Goal: Task Accomplishment & Management: Manage account settings

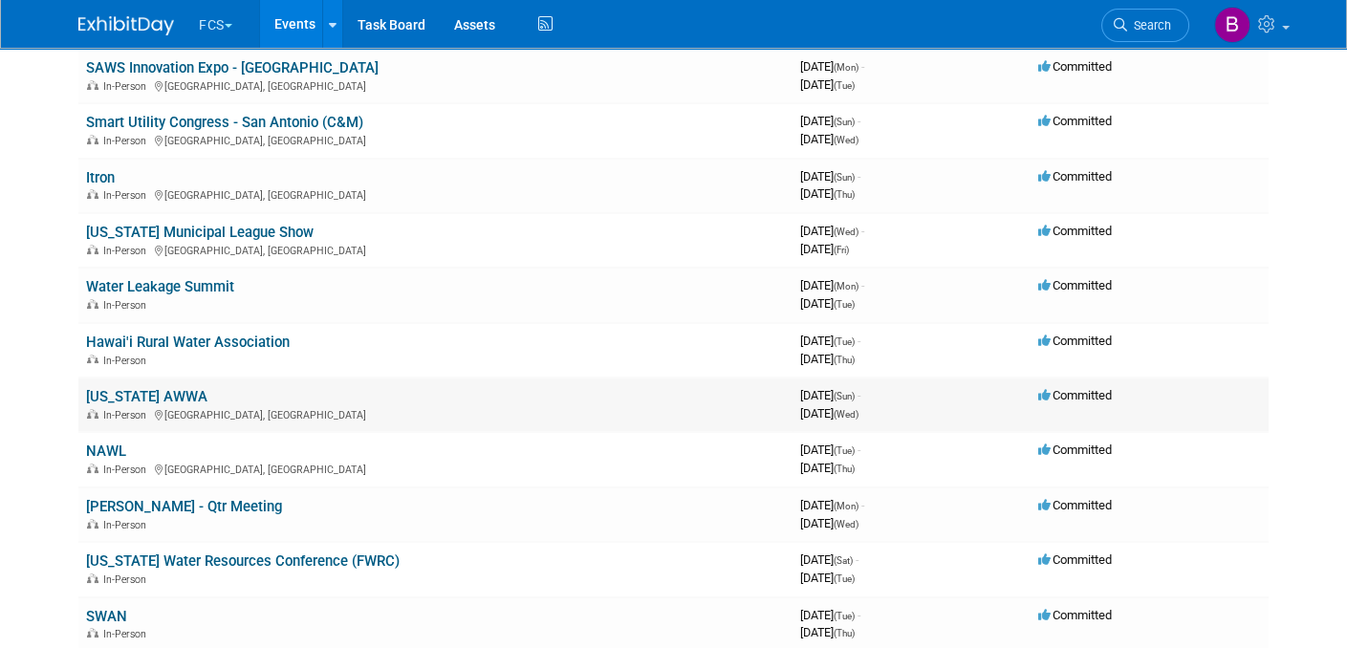
scroll to position [191, 0]
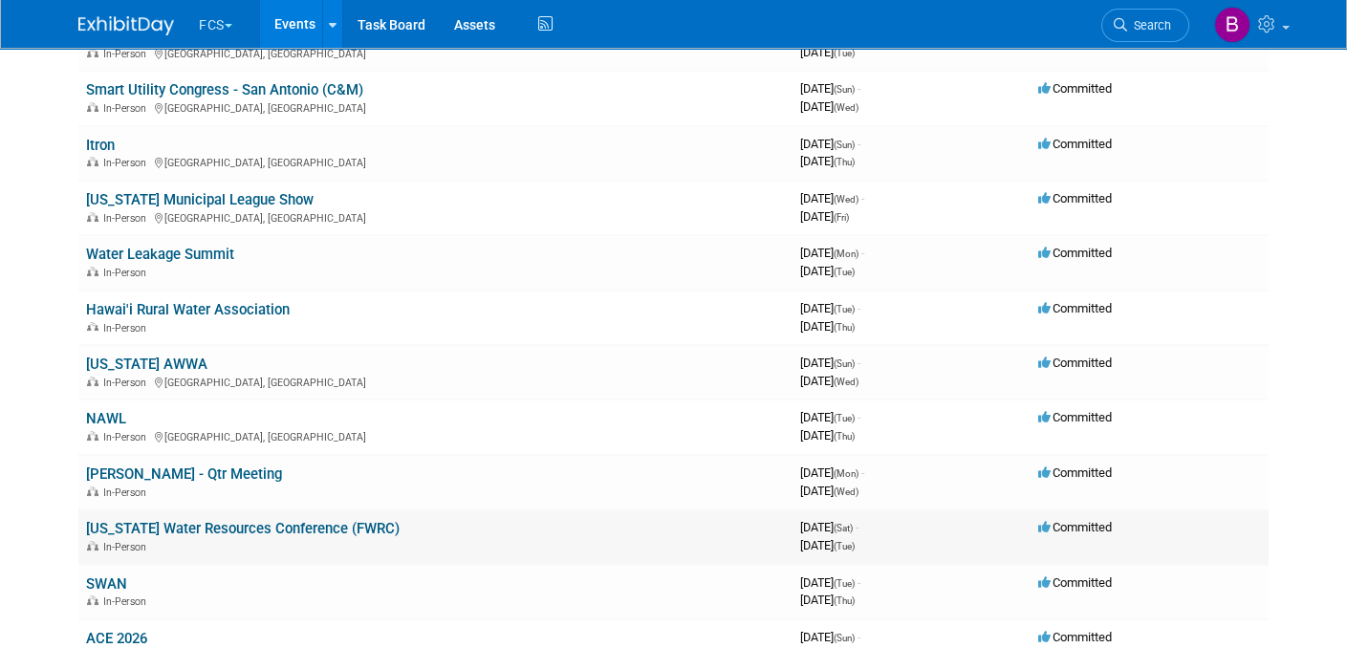
click at [213, 523] on link "[US_STATE] Water Resources Conference (FWRC)" at bounding box center [242, 528] width 313 height 17
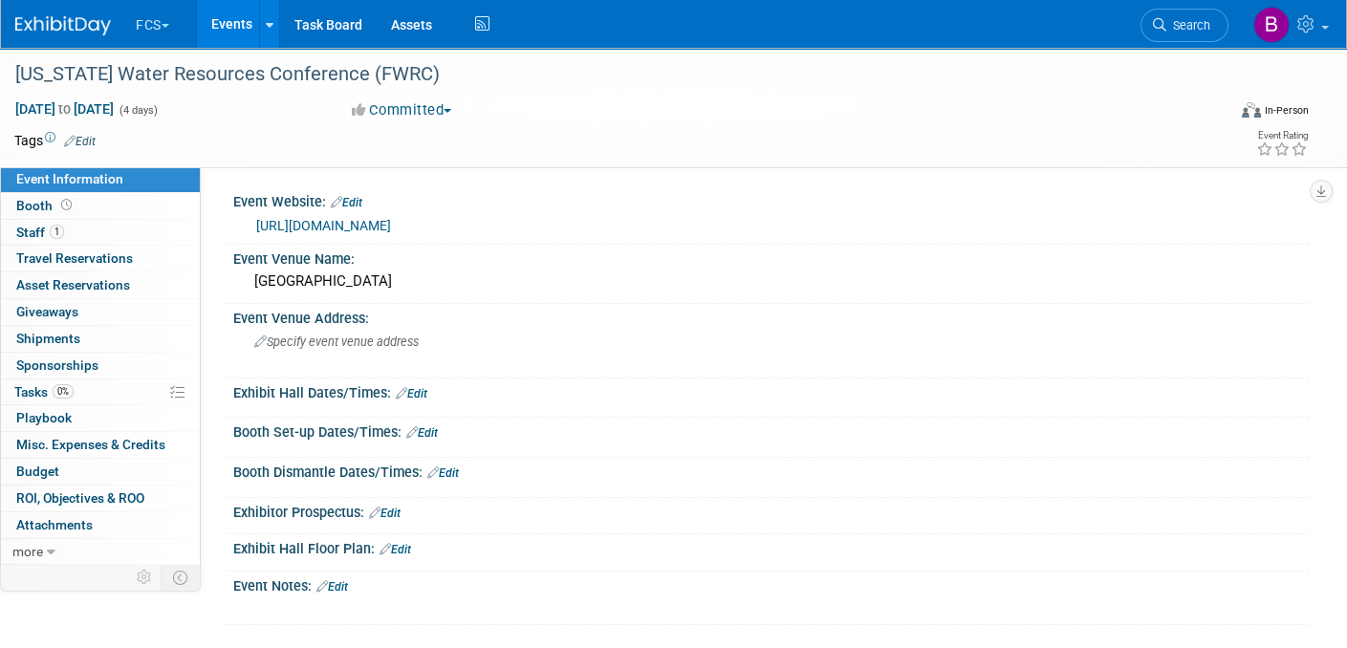
scroll to position [96, 0]
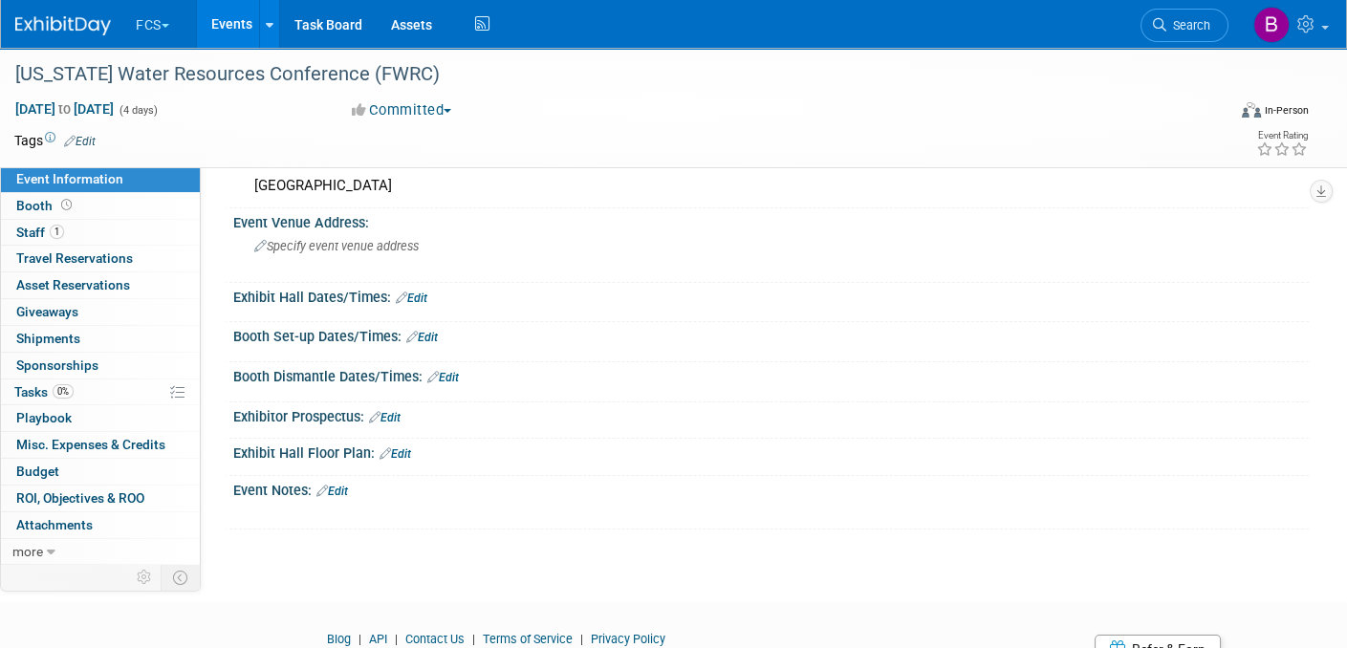
click at [344, 485] on link "Edit" at bounding box center [332, 491] width 32 height 13
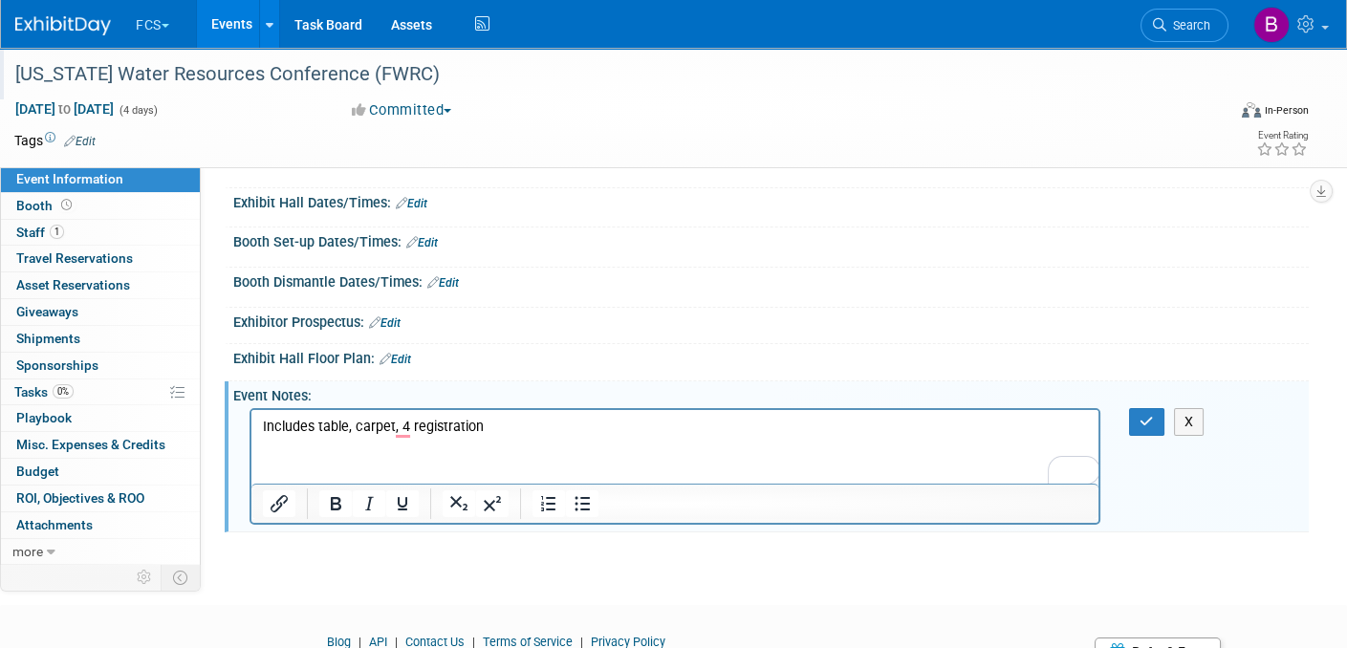
scroll to position [191, 0]
click at [416, 198] on link "Edit" at bounding box center [412, 202] width 32 height 13
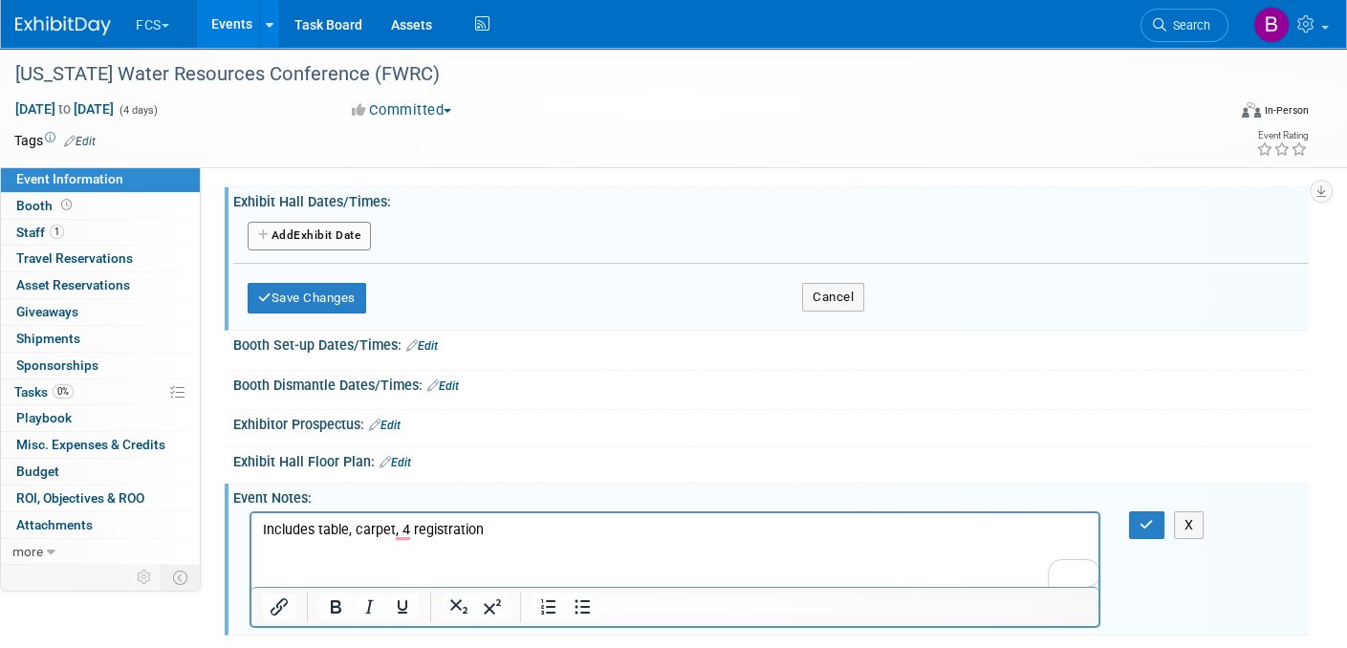
click at [303, 230] on button "Add Another Exhibit Date" at bounding box center [309, 236] width 123 height 29
select select "3"
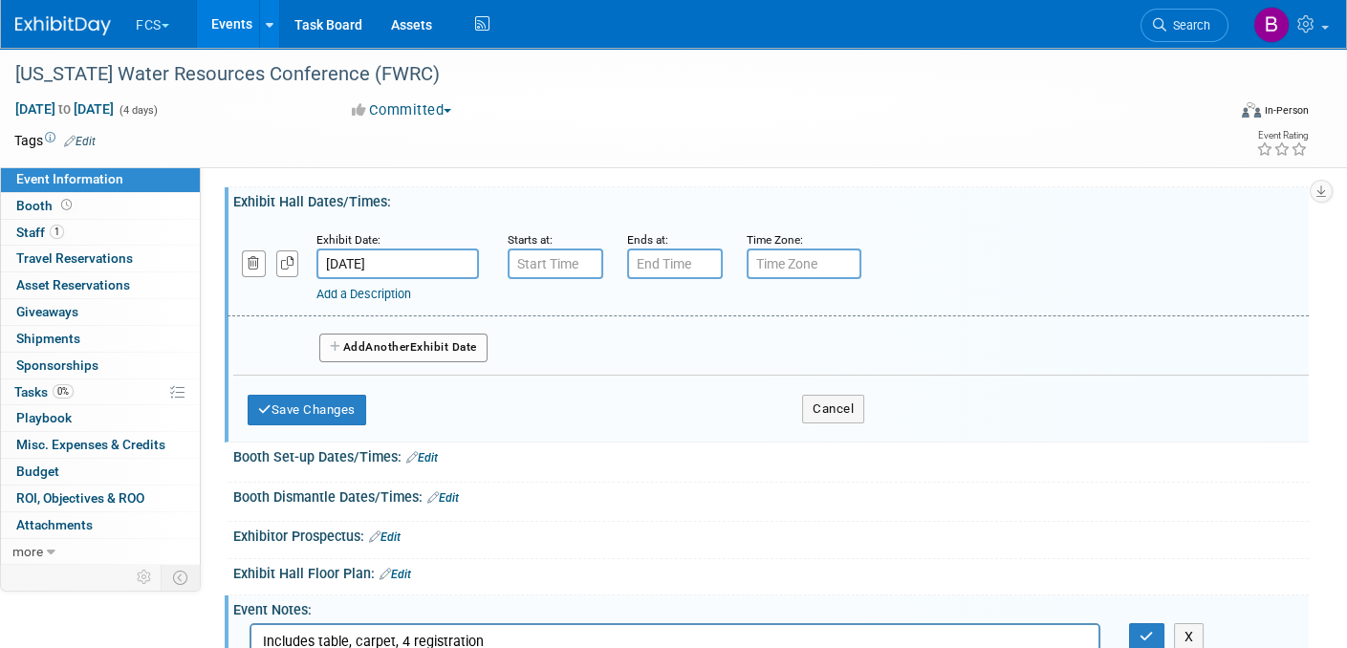
click at [373, 268] on input "[DATE]" at bounding box center [397, 263] width 162 height 31
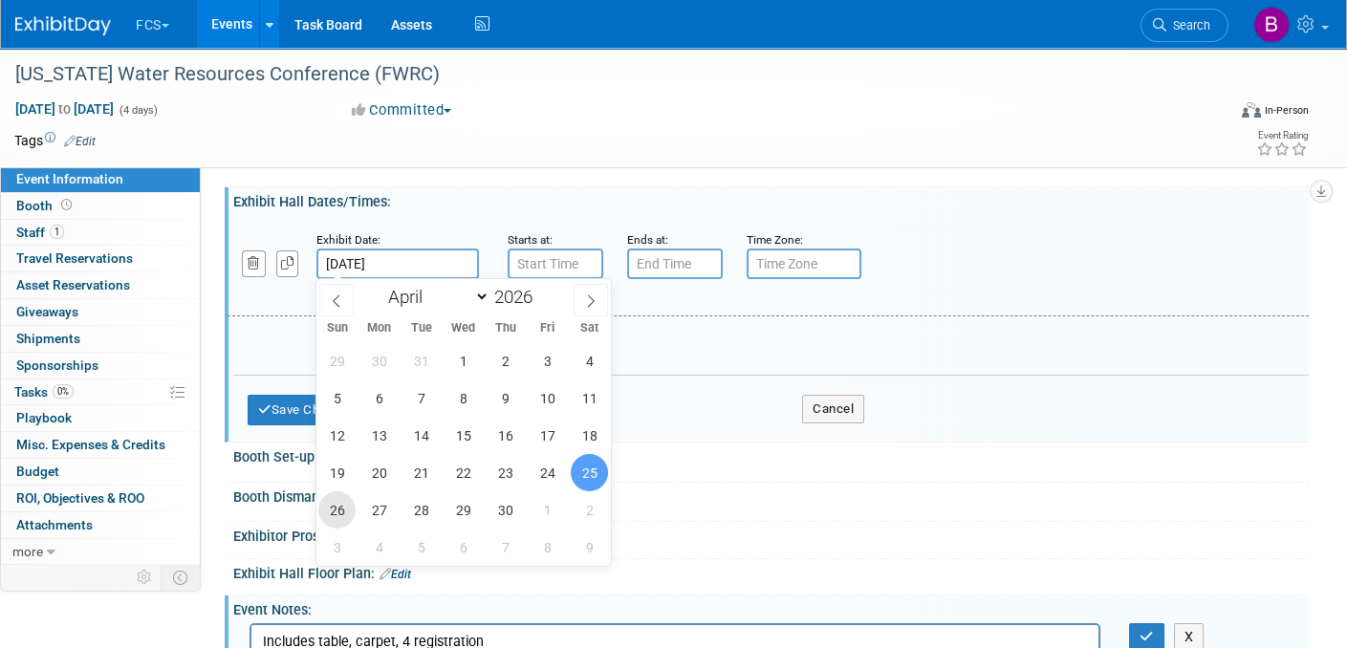
click at [334, 501] on span "26" at bounding box center [336, 509] width 37 height 37
type input "[DATE]"
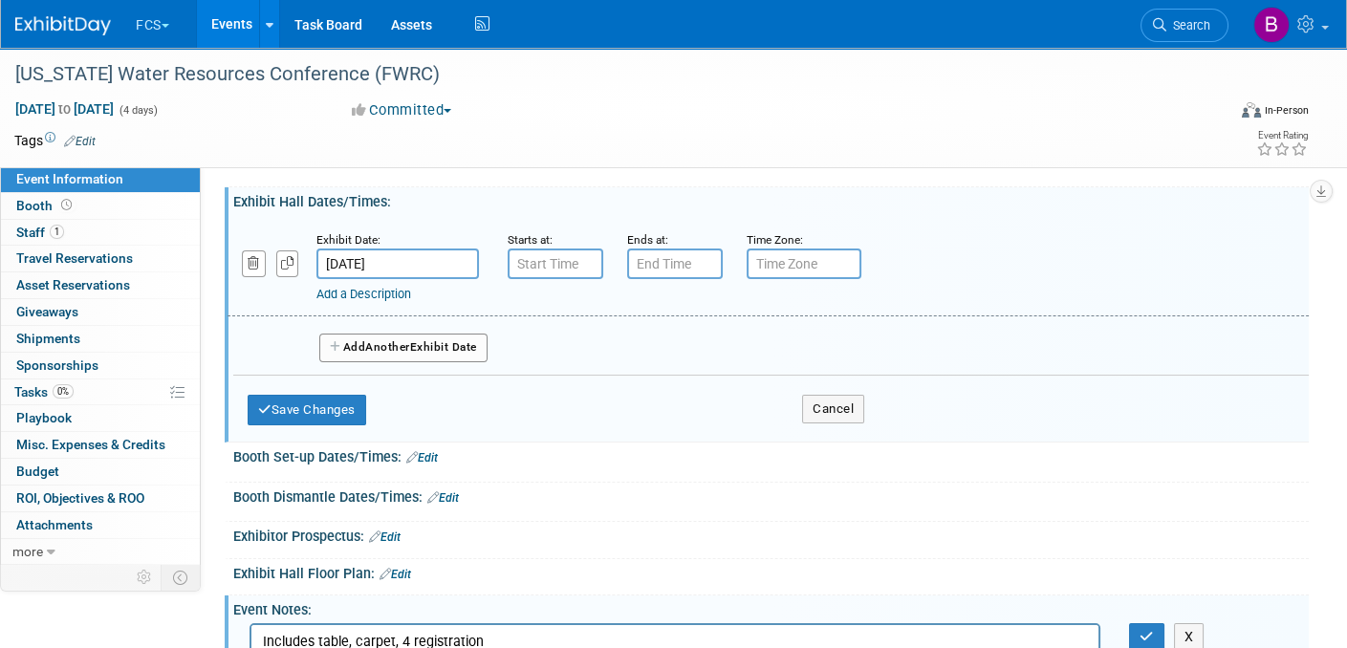
click at [360, 338] on button "Add Another Exhibit Date" at bounding box center [403, 348] width 168 height 29
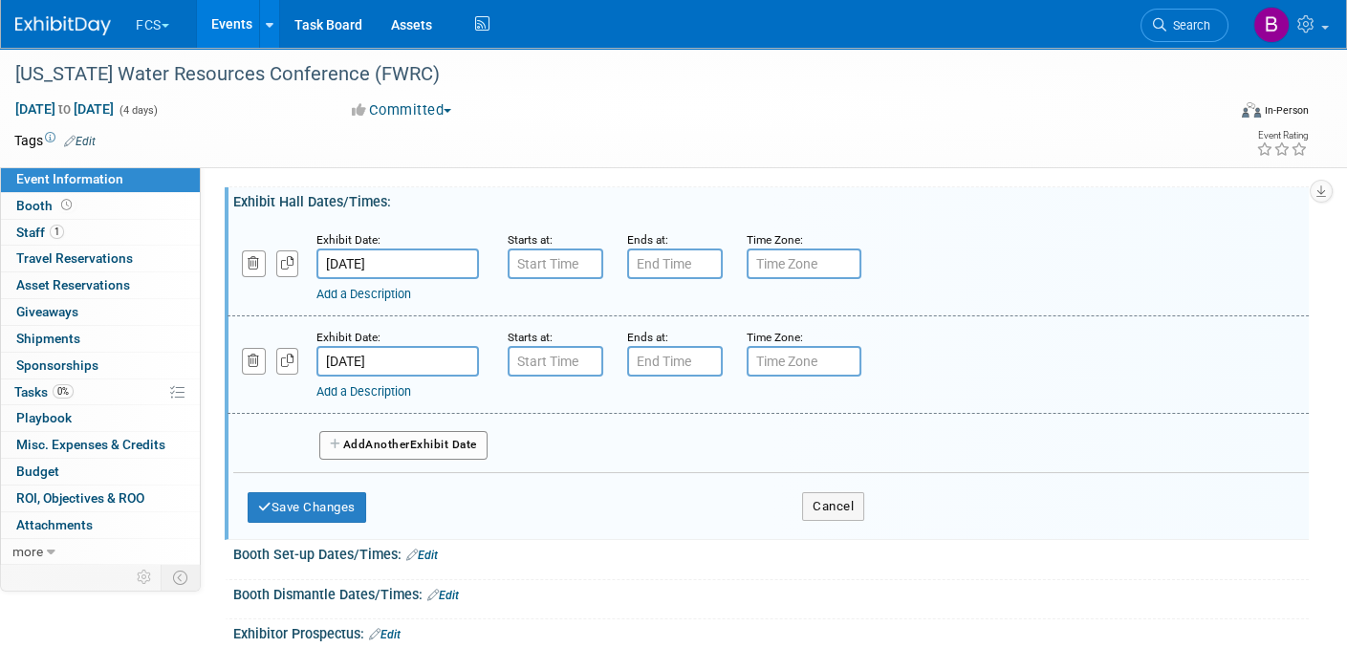
click at [360, 356] on input "[DATE]" at bounding box center [397, 361] width 162 height 31
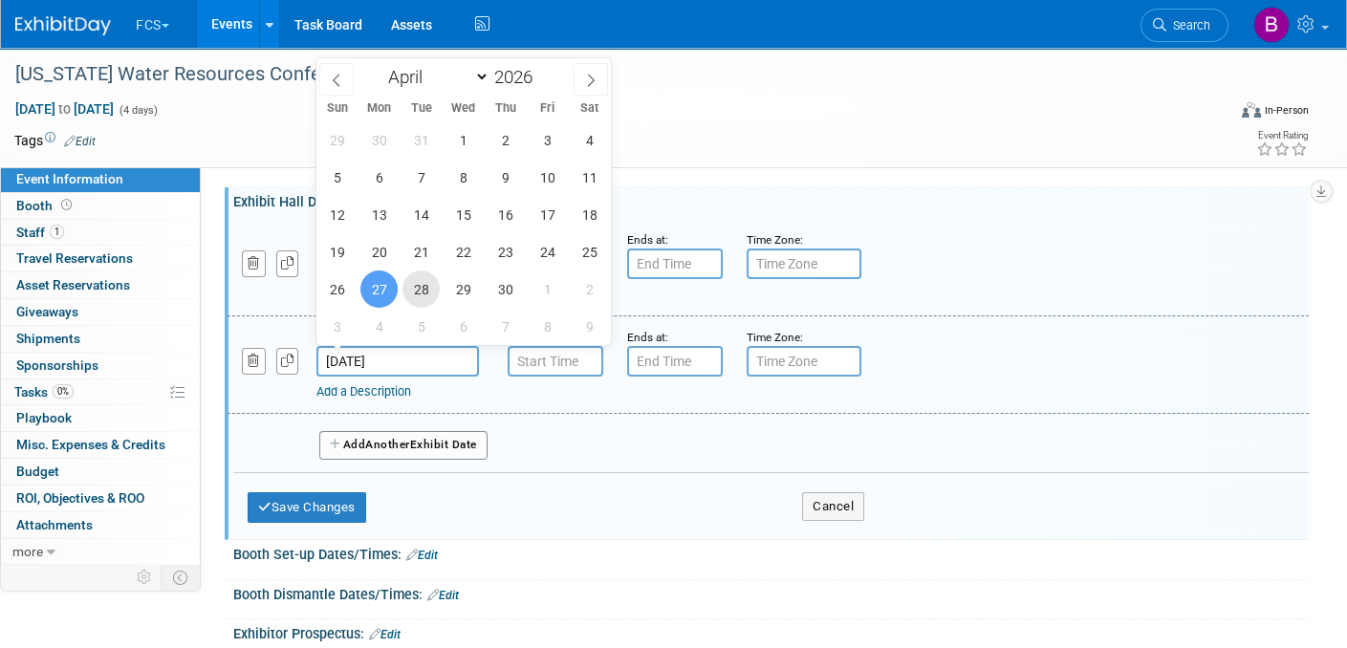
click at [428, 288] on span "28" at bounding box center [420, 288] width 37 height 37
click at [466, 290] on span "29" at bounding box center [462, 288] width 37 height 37
type input "[DATE]"
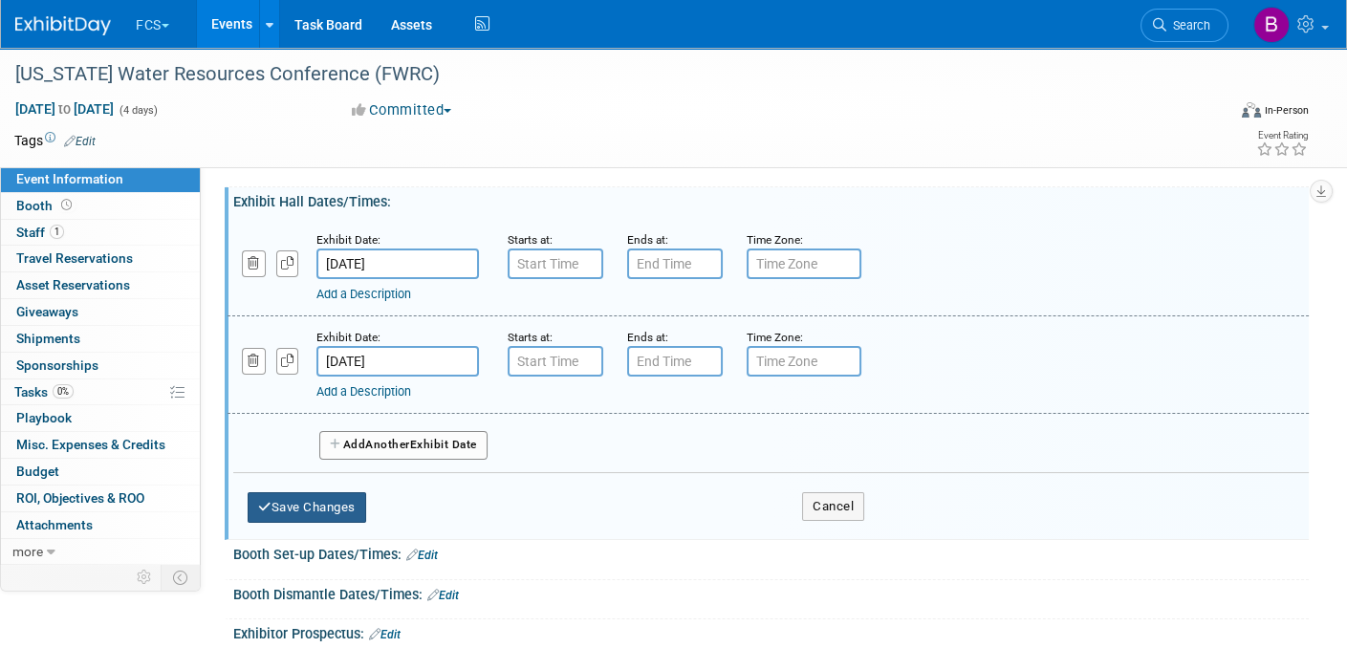
click at [319, 496] on button "Save Changes" at bounding box center [307, 507] width 119 height 31
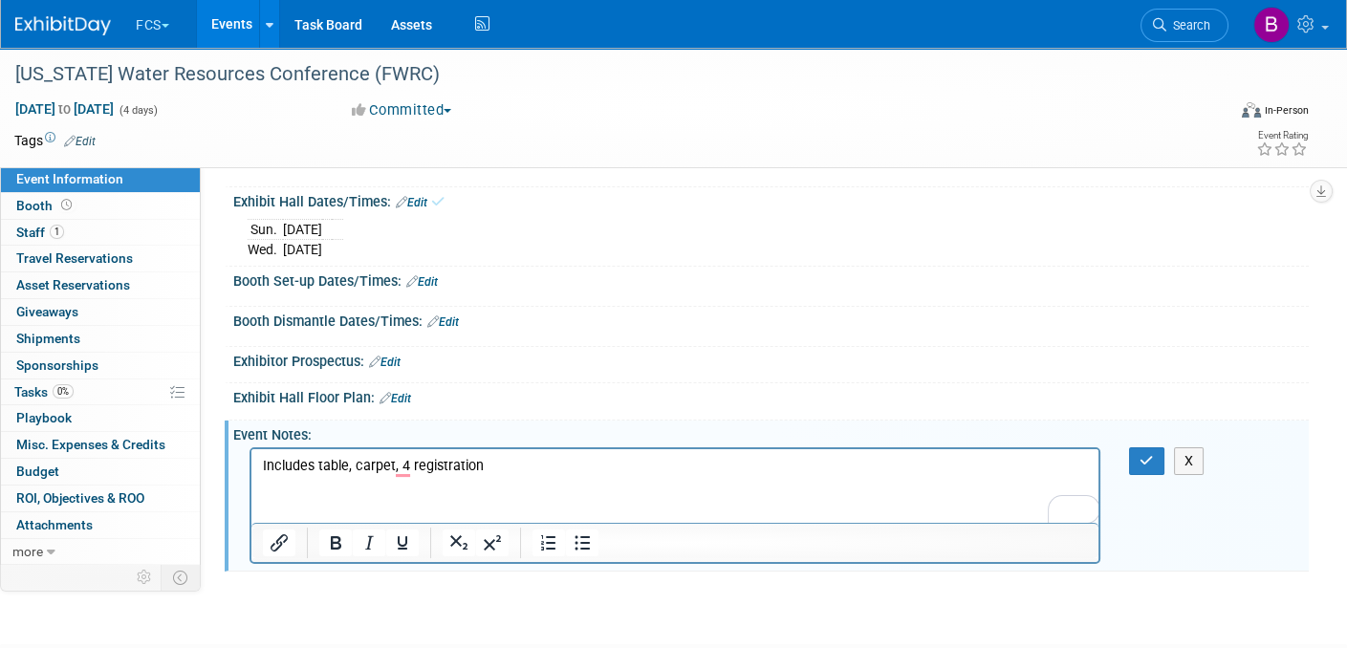
click at [504, 469] on p "Includes table, carpet, 4 registration" at bounding box center [675, 466] width 825 height 19
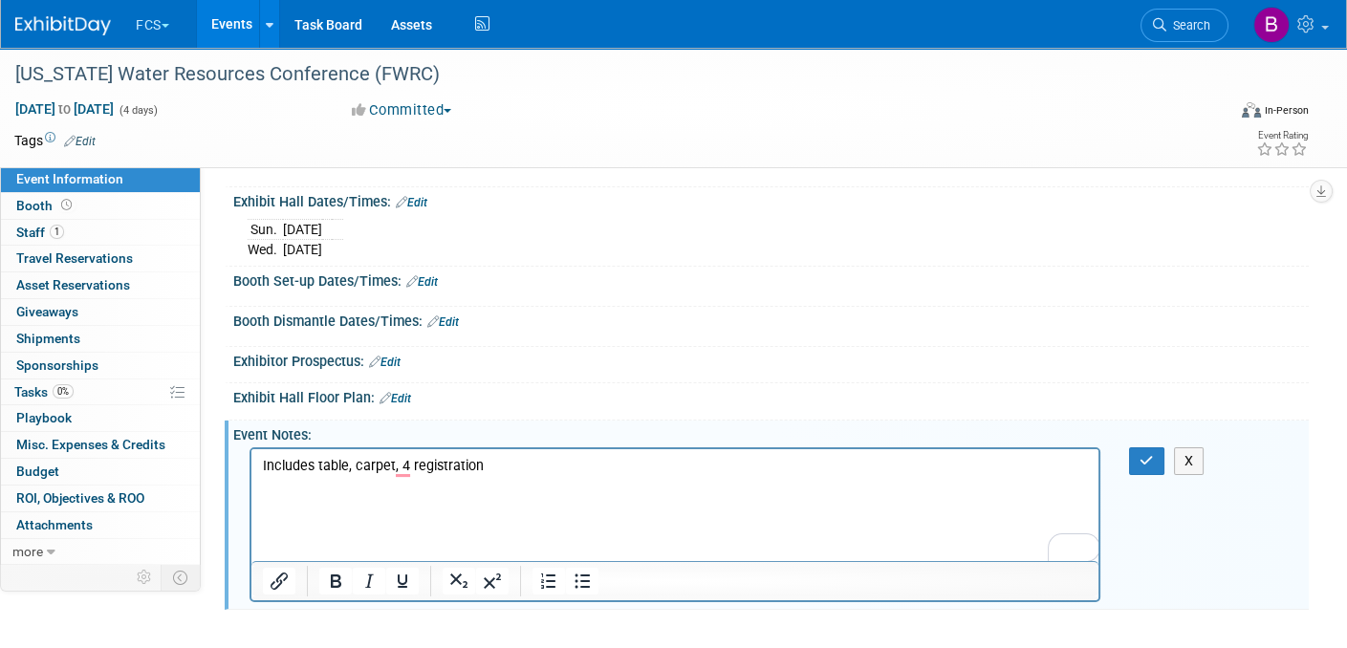
click at [501, 462] on p "Includes table, carpet, 4 registration" at bounding box center [675, 466] width 825 height 19
click at [1144, 457] on icon "button" at bounding box center [1146, 460] width 14 height 13
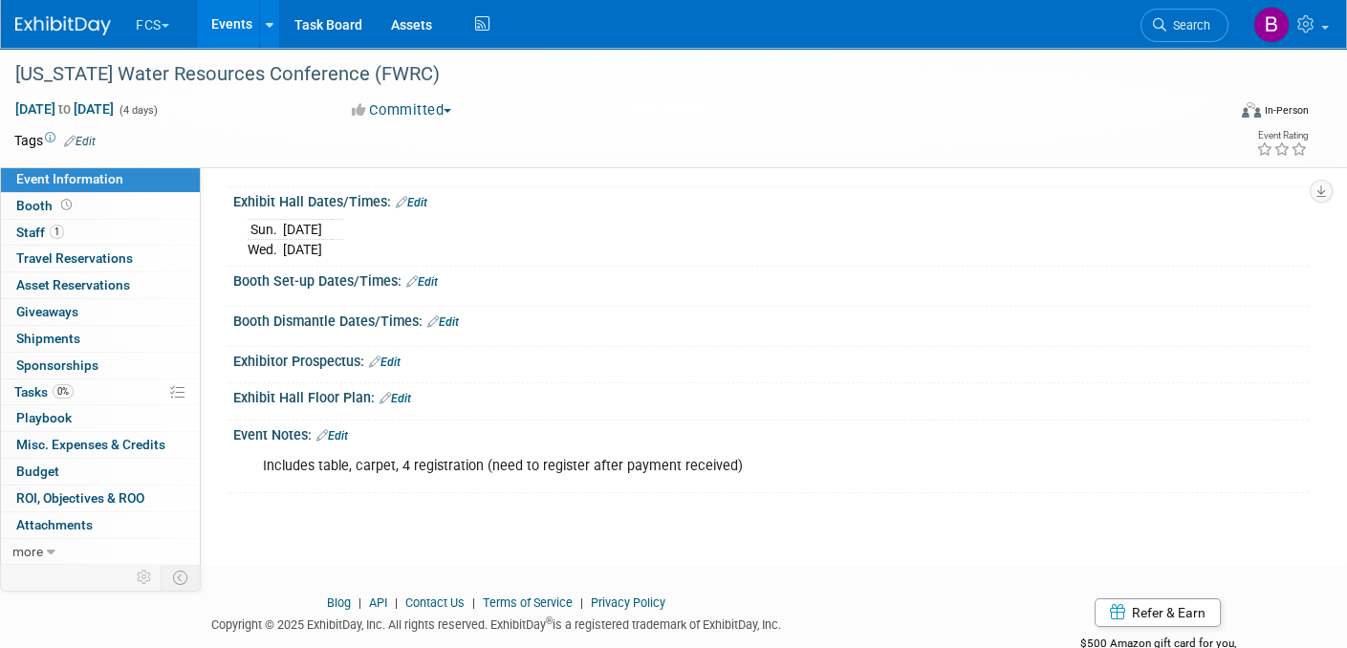
click at [80, 16] on img at bounding box center [63, 25] width 96 height 19
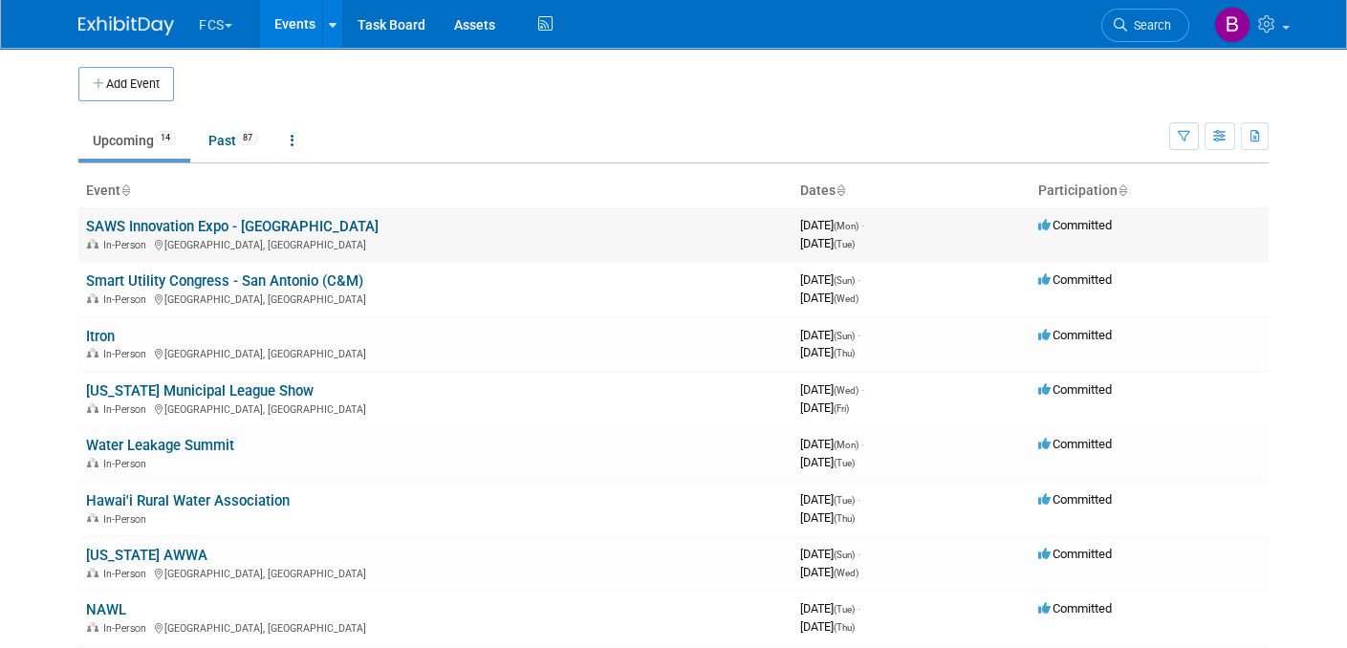
click at [268, 220] on link "SAWS Innovation Expo - [GEOGRAPHIC_DATA]" at bounding box center [232, 226] width 292 height 17
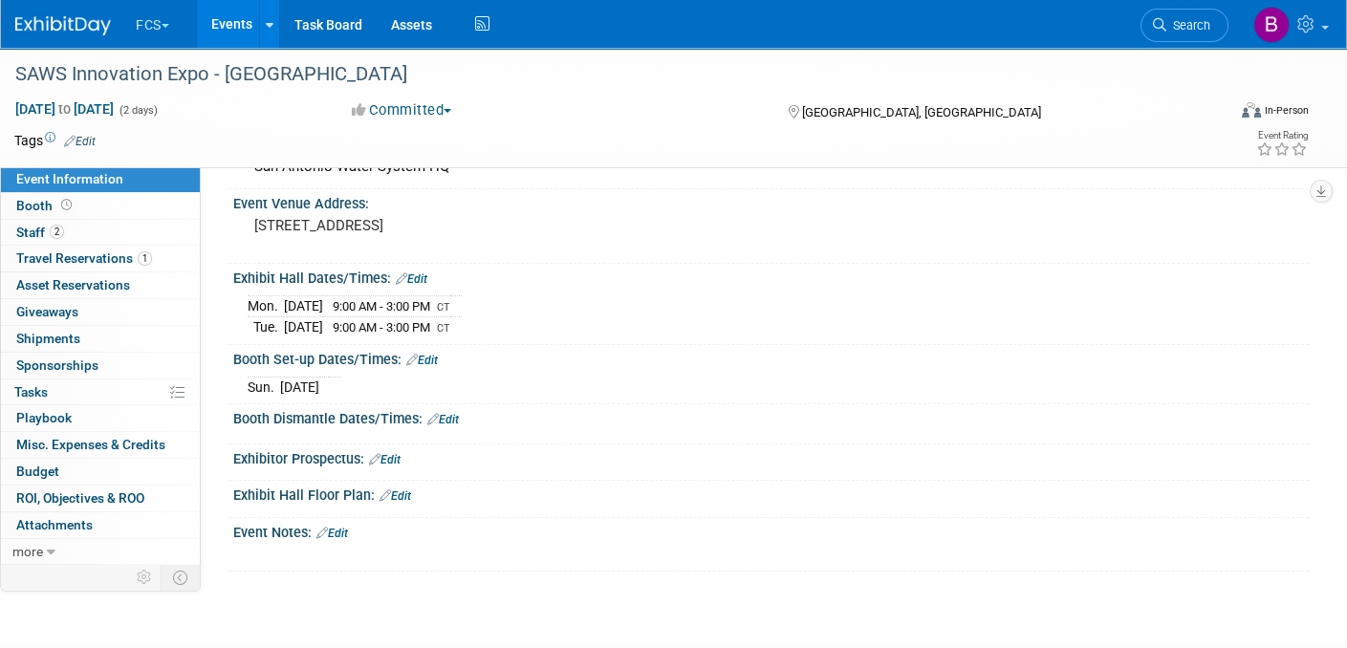
scroll to position [191, 0]
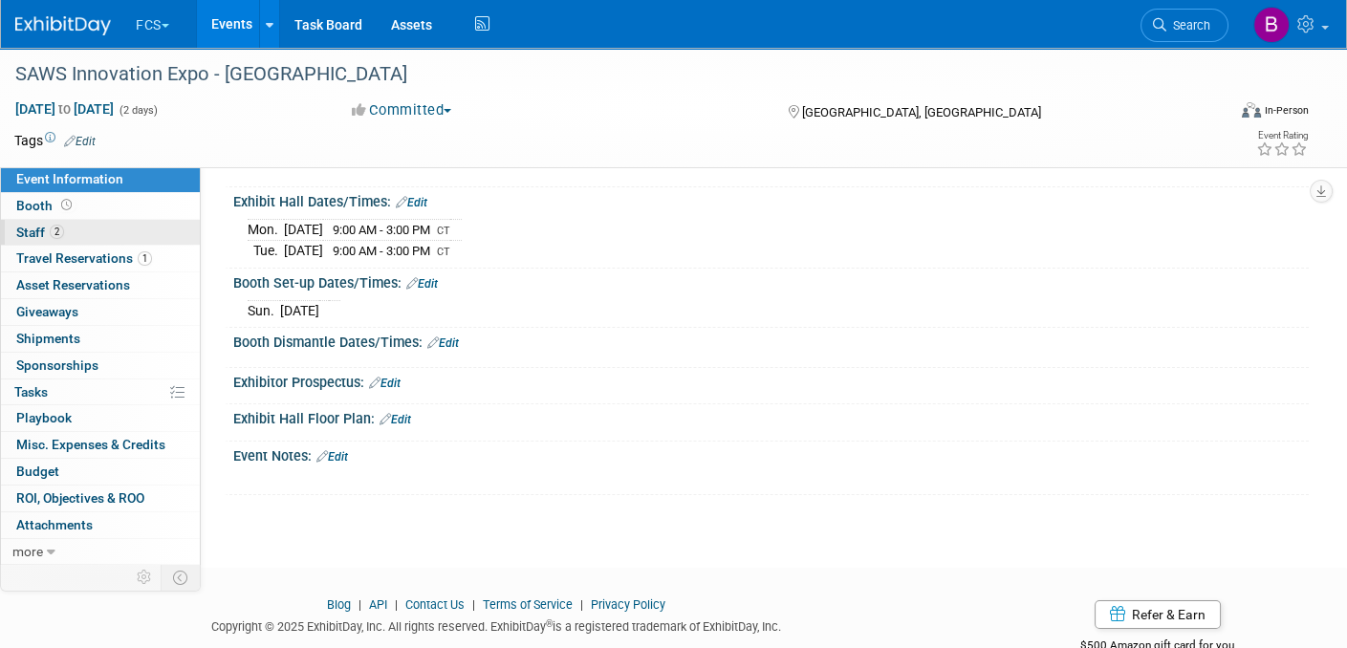
click at [22, 226] on span "Staff 2" at bounding box center [40, 232] width 48 height 15
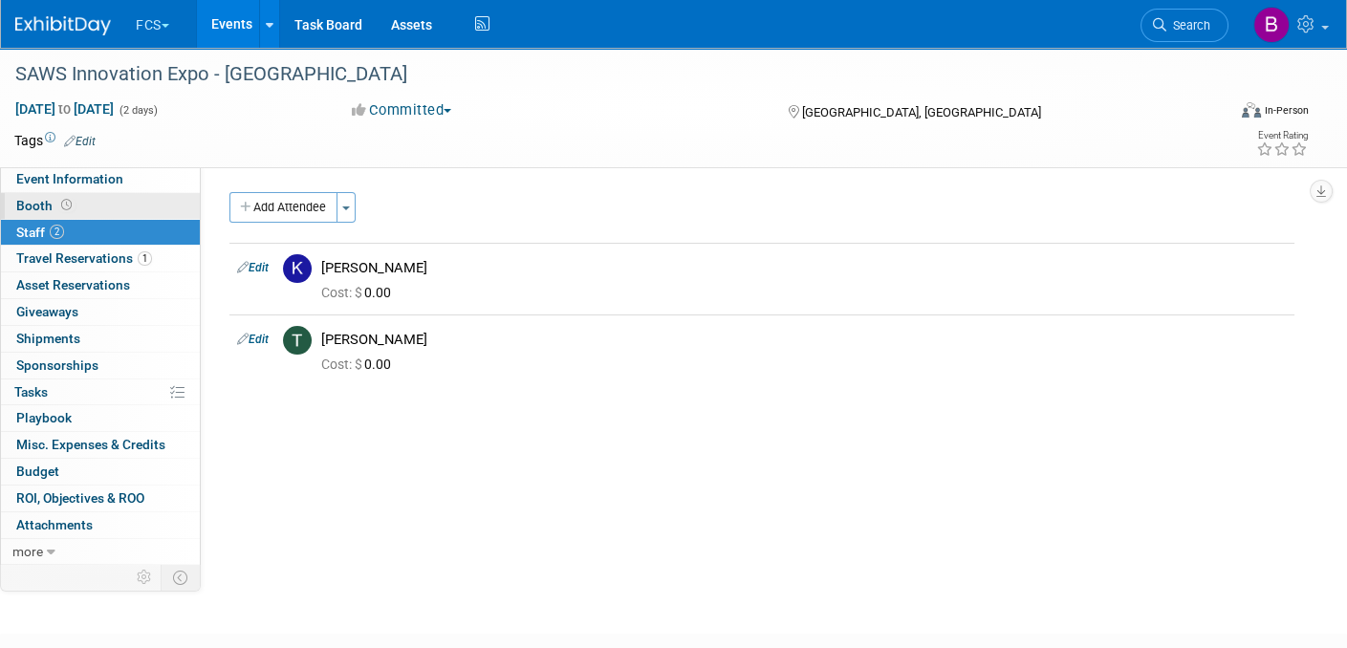
click at [22, 201] on span "Booth" at bounding box center [45, 205] width 59 height 15
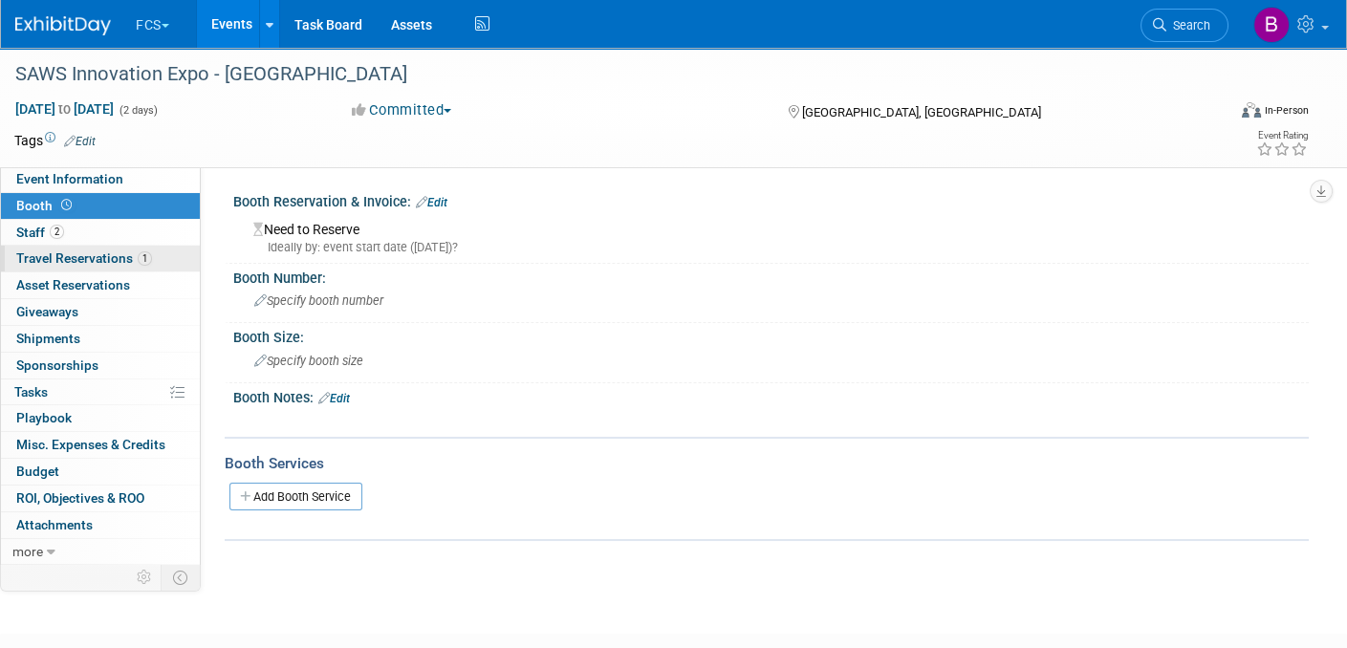
click at [106, 259] on span "Travel Reservations 1" at bounding box center [84, 257] width 136 height 15
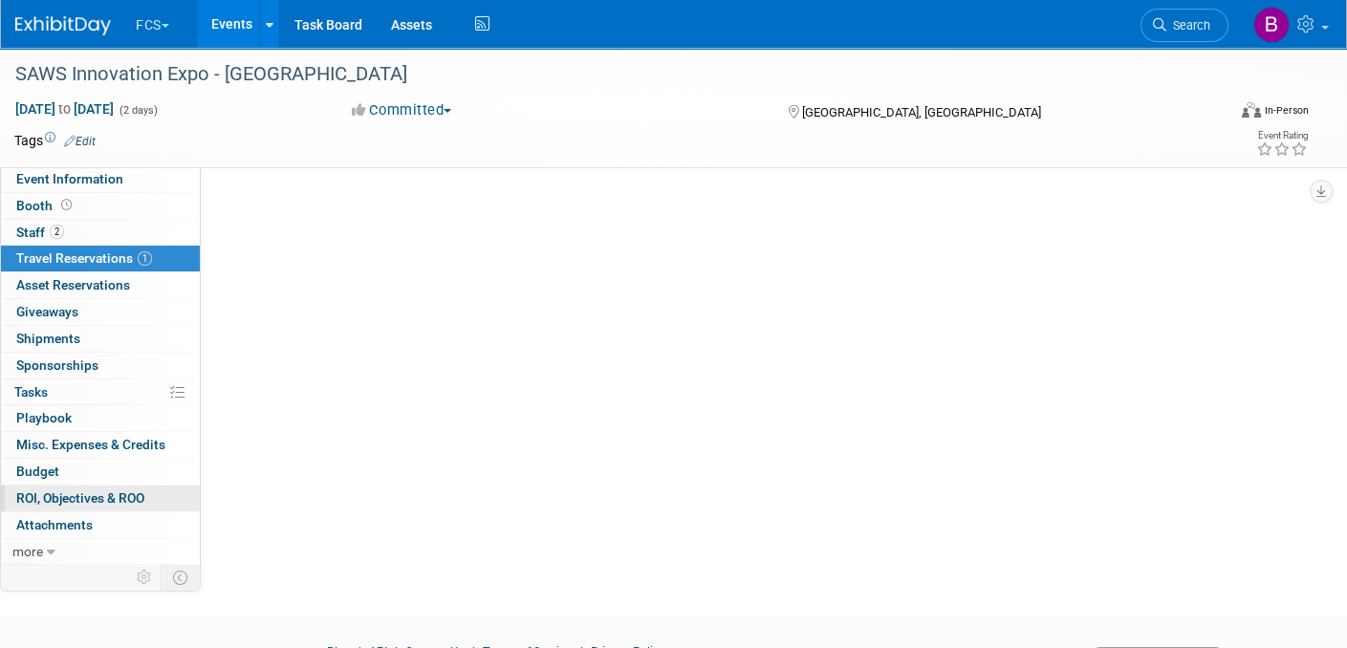
scroll to position [287, 0]
click at [63, 517] on span "Attachments 0" at bounding box center [54, 524] width 76 height 15
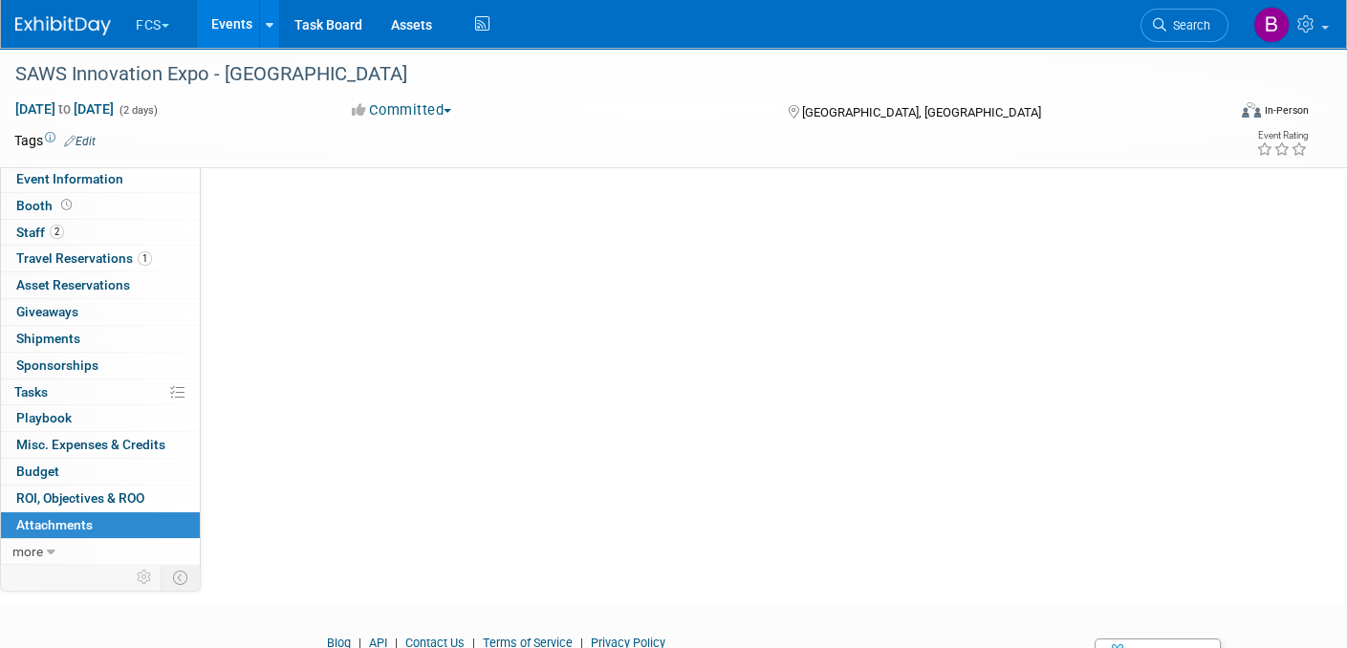
scroll to position [0, 0]
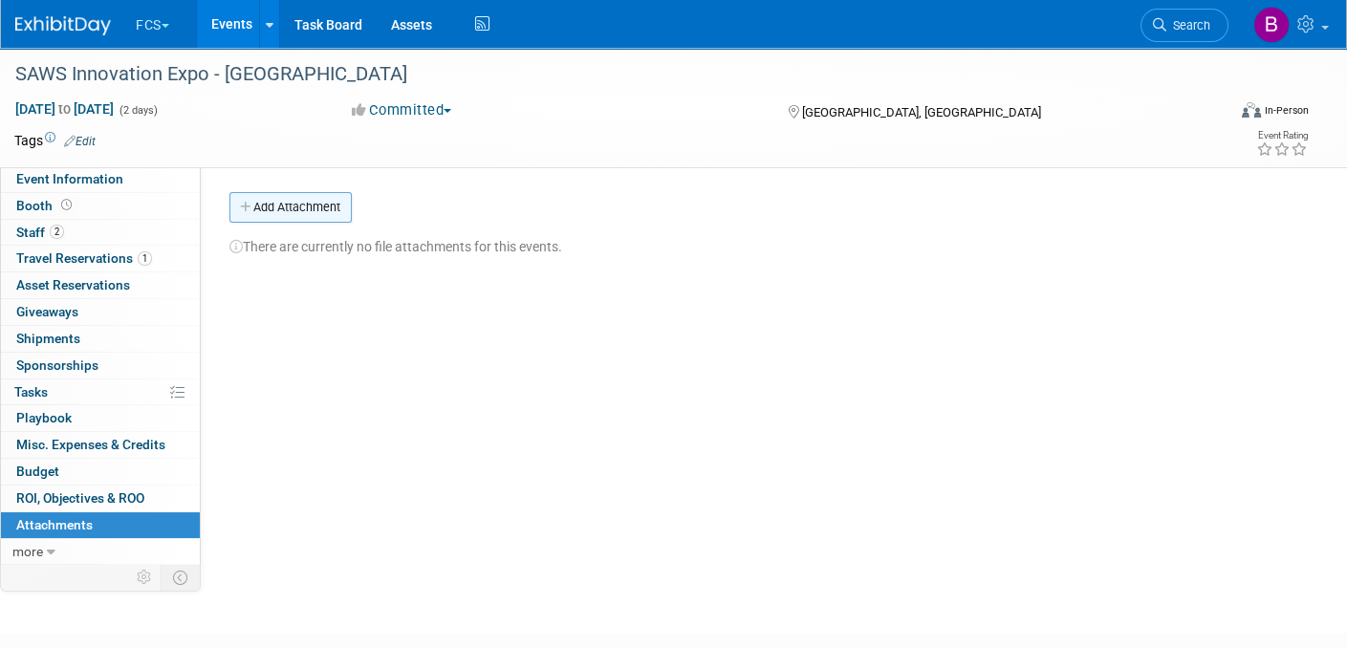
click at [283, 205] on button "Add Attachment" at bounding box center [290, 207] width 122 height 31
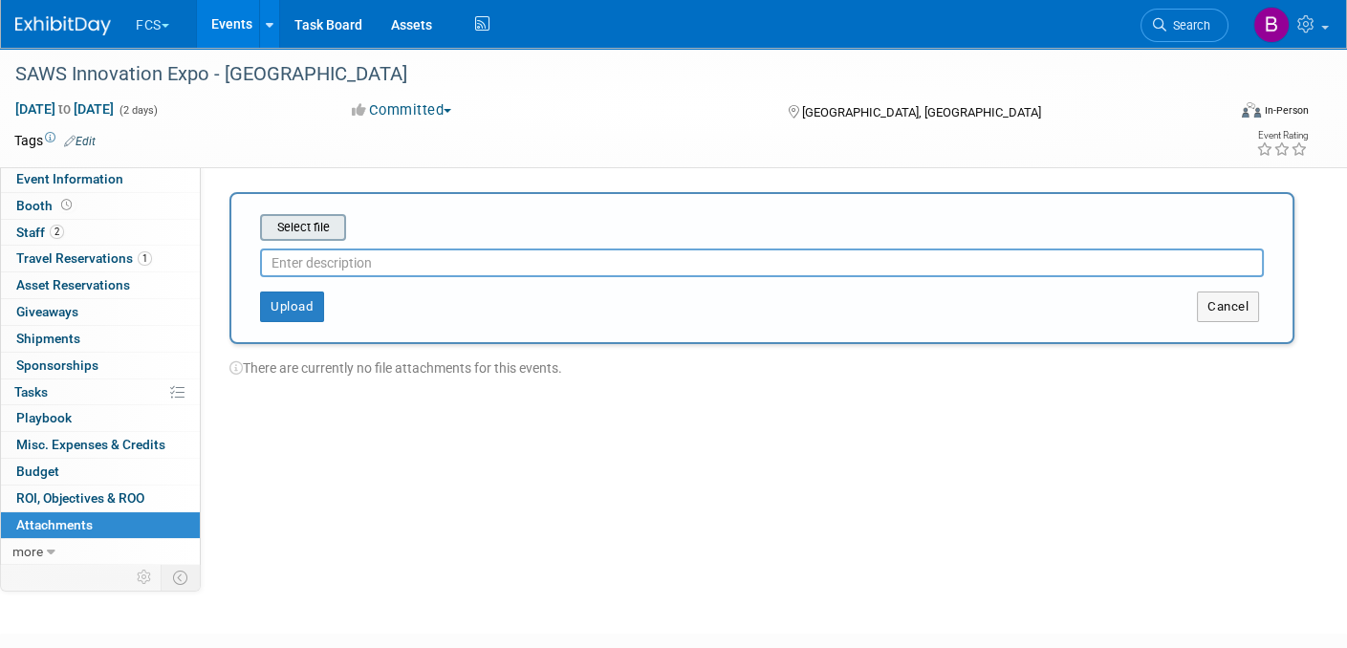
click at [313, 231] on input "file" at bounding box center [230, 227] width 227 height 23
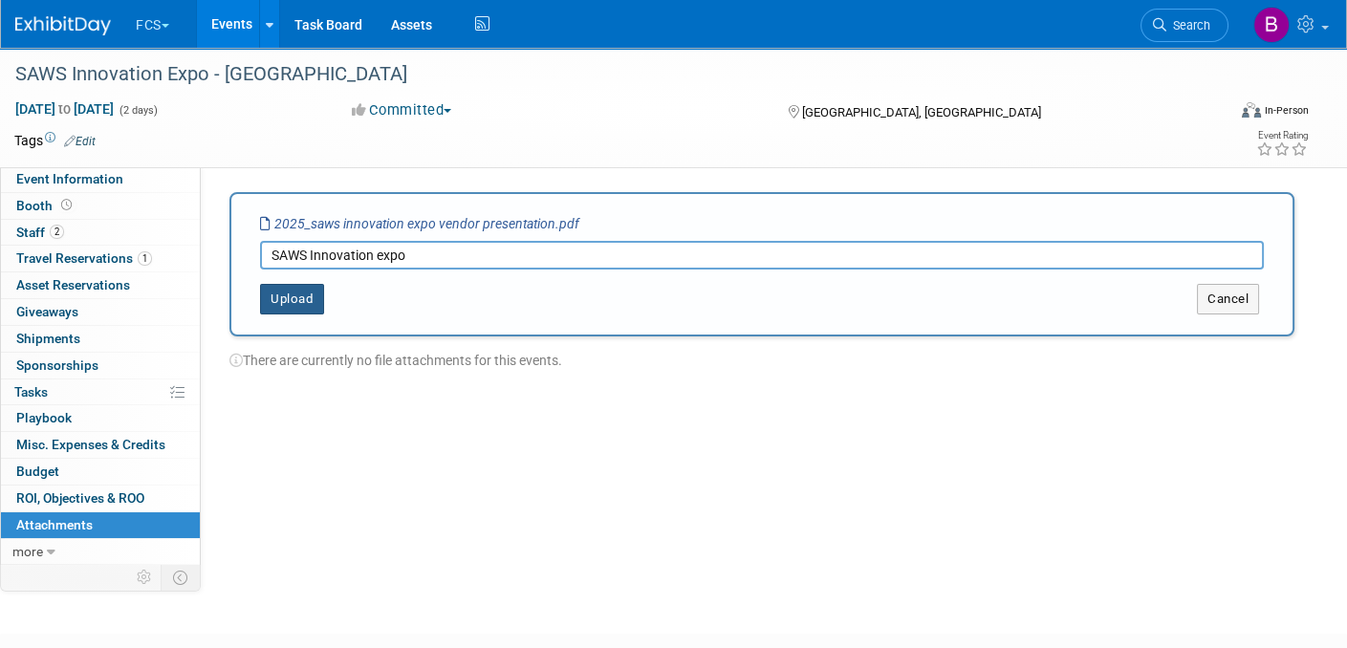
type input "SAWS Innovation expo"
click at [294, 296] on button "Upload" at bounding box center [292, 299] width 64 height 31
